Goal: Transaction & Acquisition: Purchase product/service

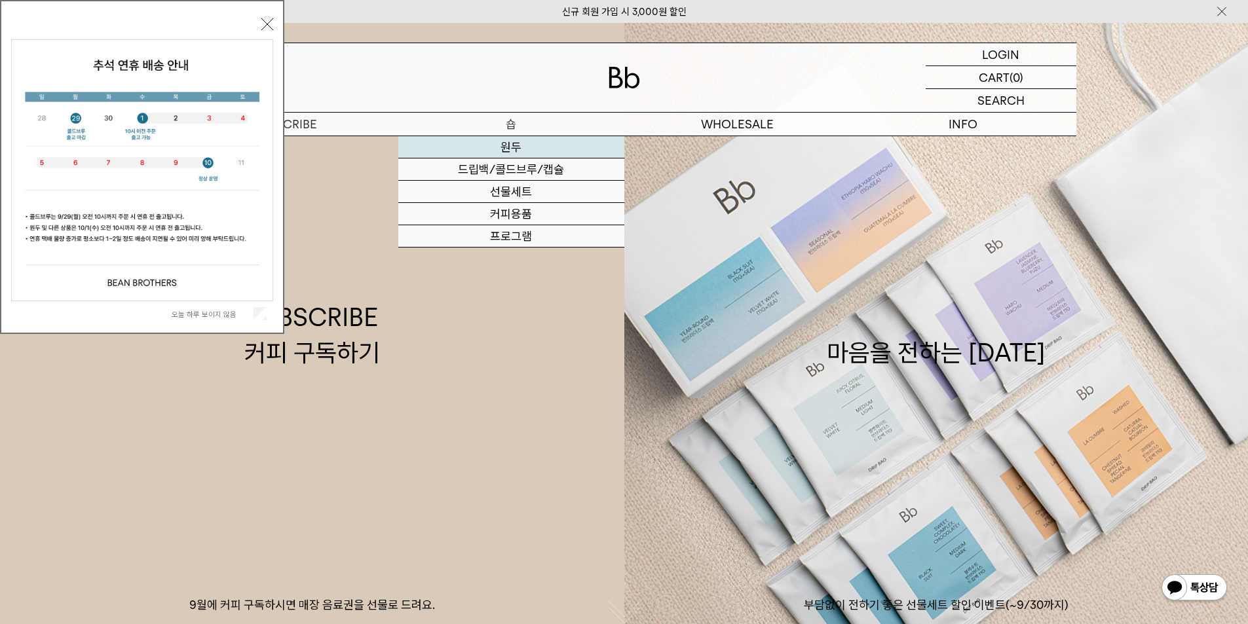
click at [521, 151] on link "원두" at bounding box center [511, 147] width 226 height 22
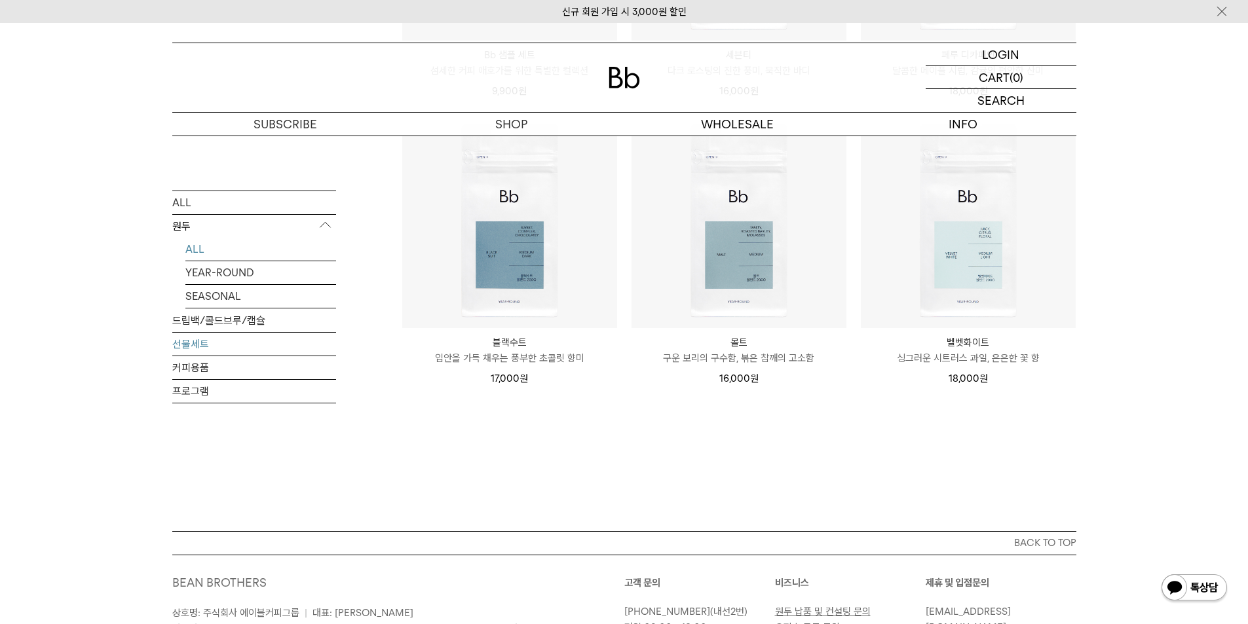
scroll to position [982, 0]
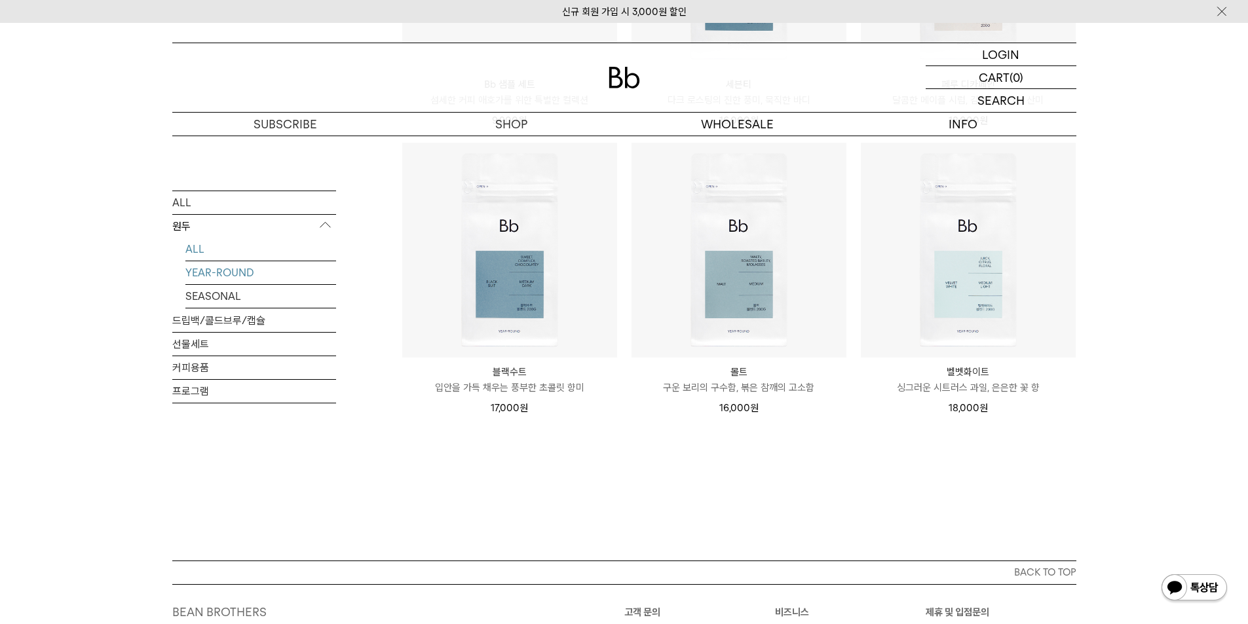
click at [244, 273] on link "YEAR-ROUND" at bounding box center [260, 272] width 151 height 23
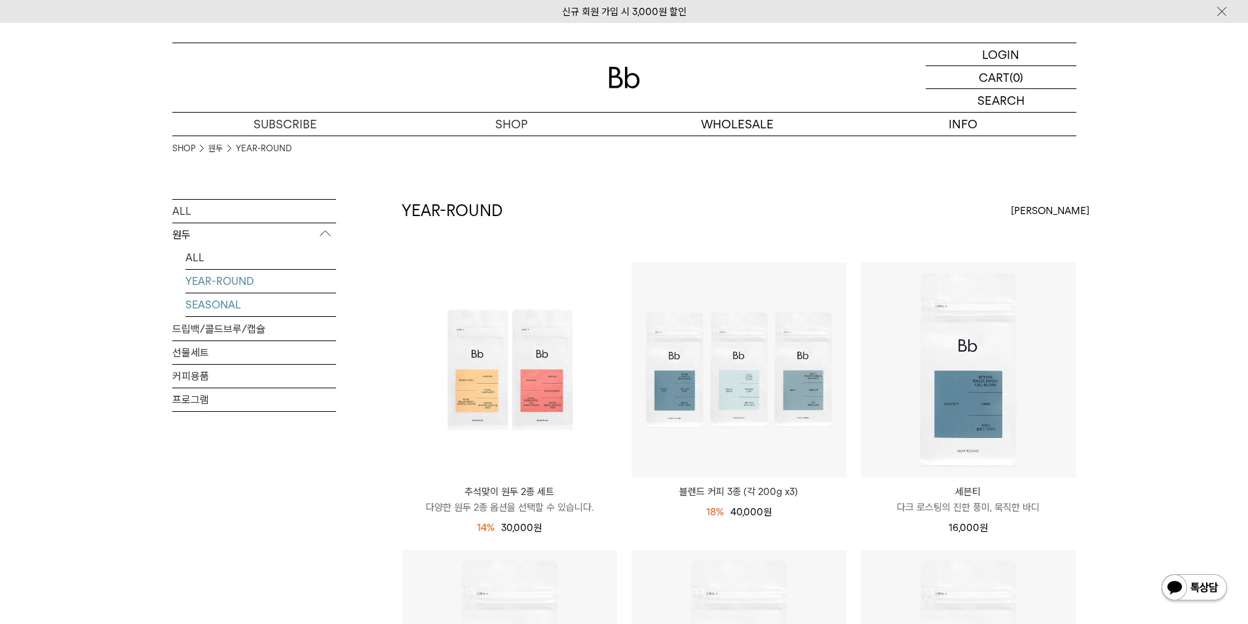
click at [229, 307] on link "SEASONAL" at bounding box center [260, 304] width 151 height 23
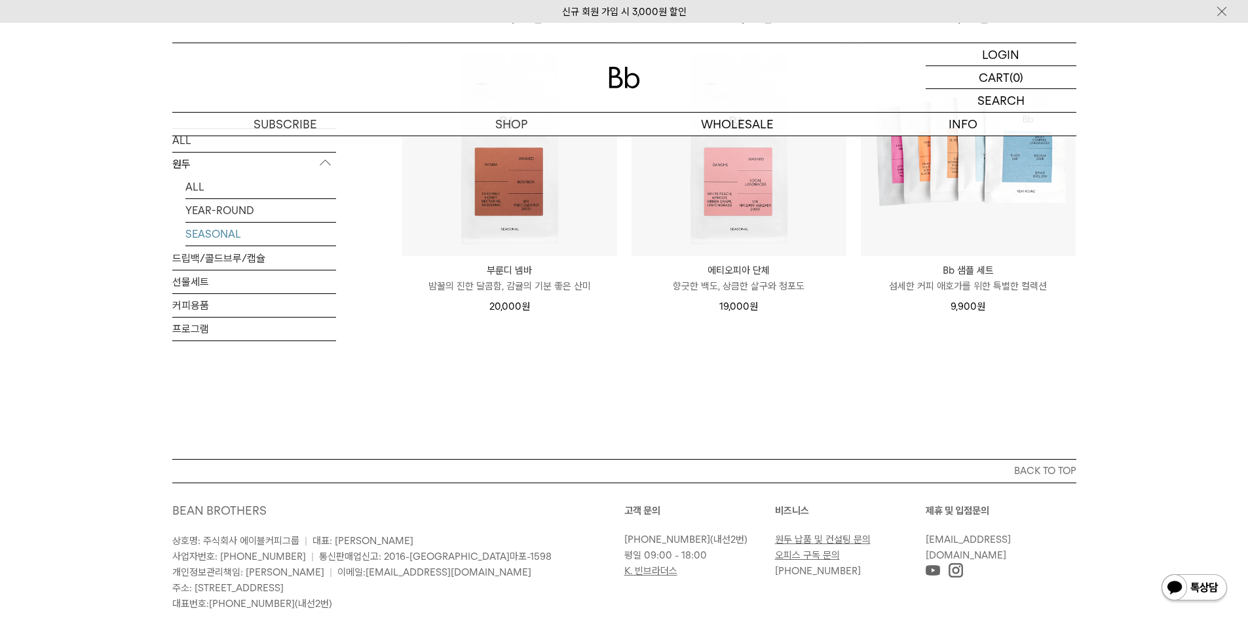
scroll to position [524, 0]
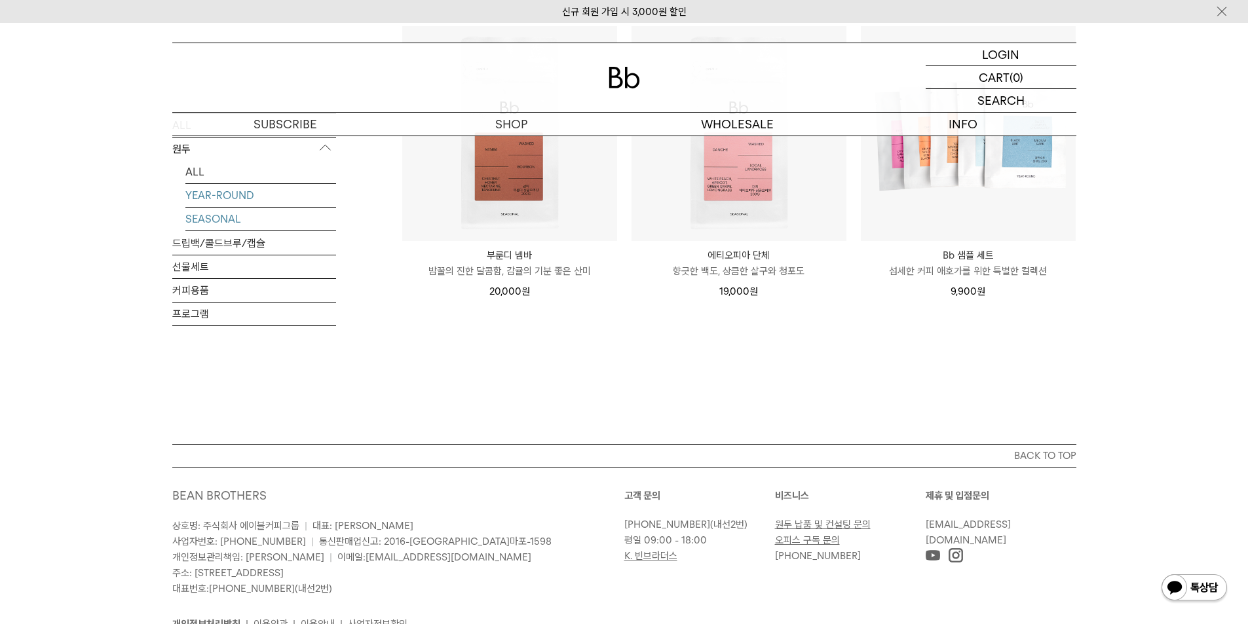
click at [248, 193] on link "YEAR-ROUND" at bounding box center [260, 195] width 151 height 23
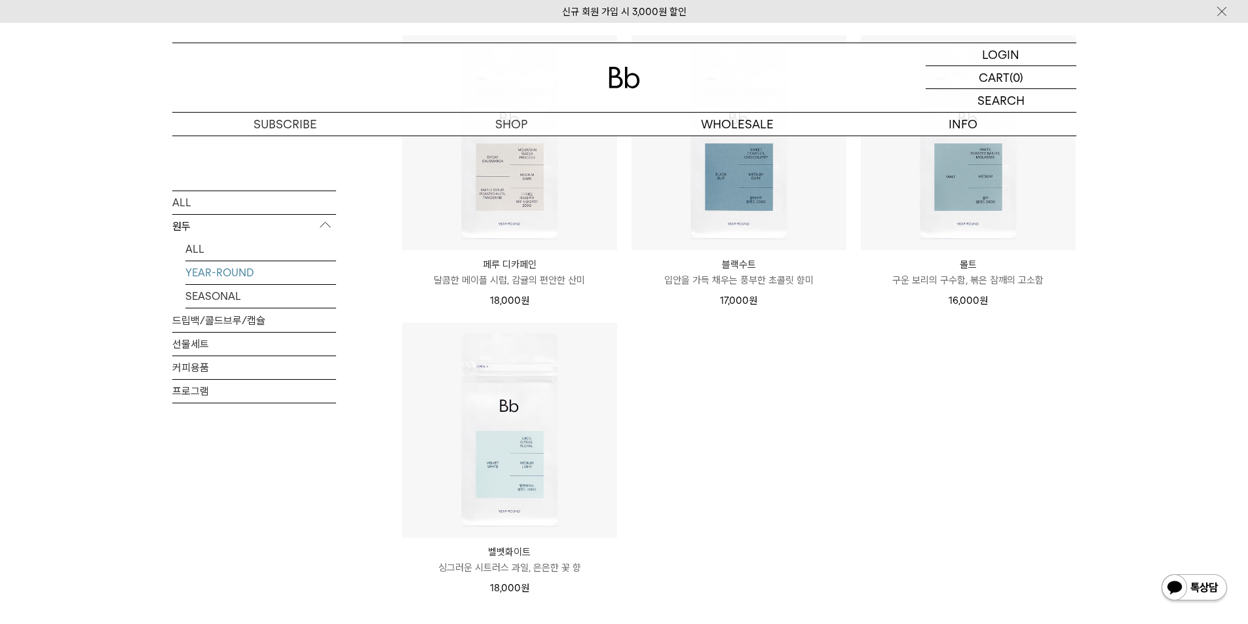
scroll to position [524, 0]
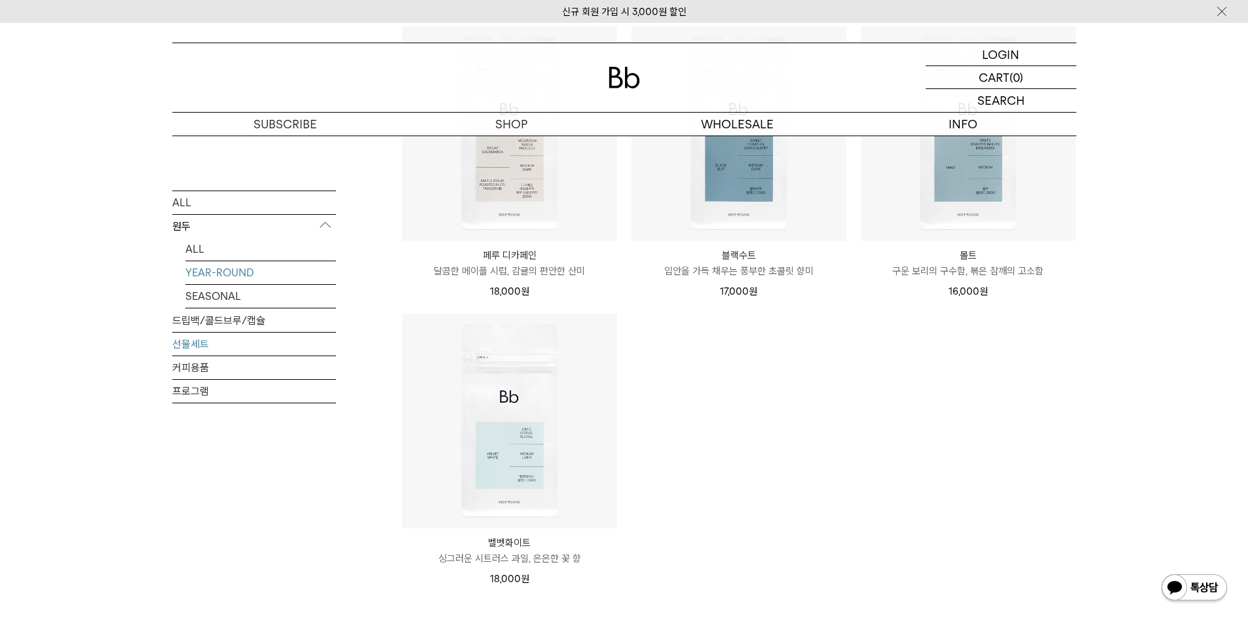
click at [269, 340] on link "선물세트" at bounding box center [254, 343] width 164 height 23
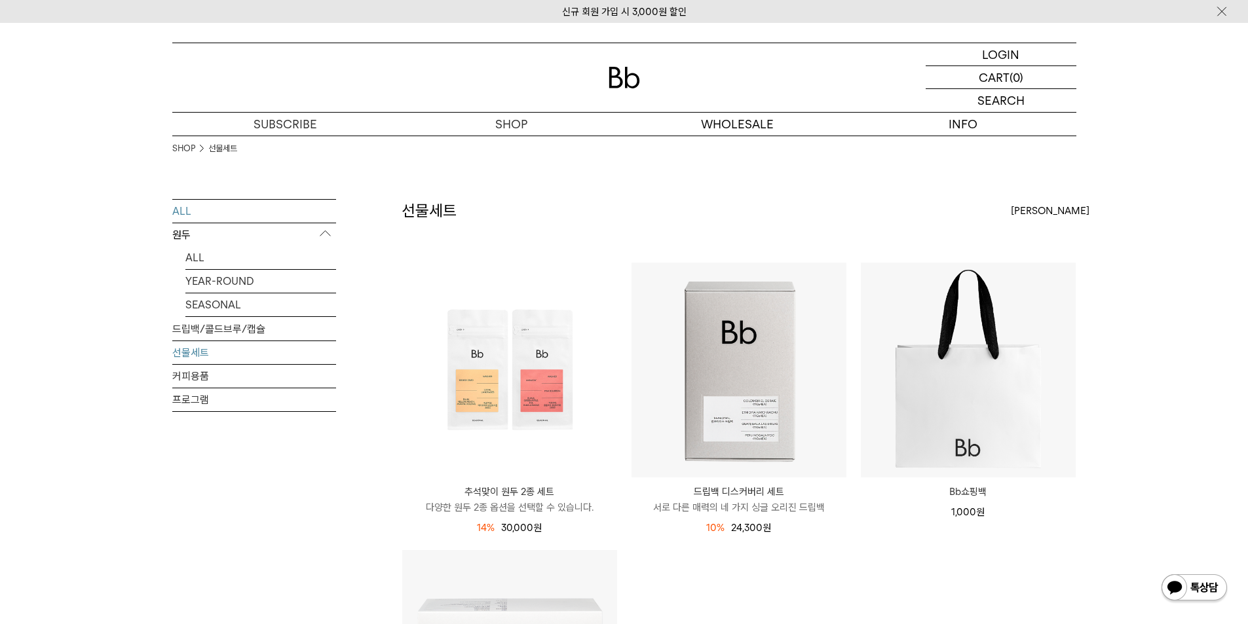
click at [269, 210] on link "ALL" at bounding box center [254, 211] width 164 height 23
